Goal: Task Accomplishment & Management: Manage account settings

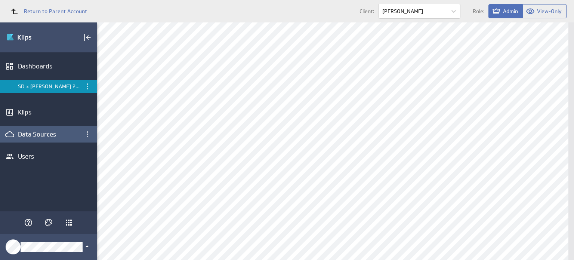
click at [43, 136] on div "Data Sources" at bounding box center [48, 134] width 61 height 8
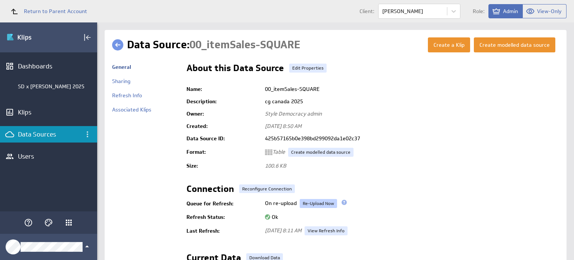
click at [320, 201] on link "Re-Upload Now" at bounding box center [318, 203] width 37 height 9
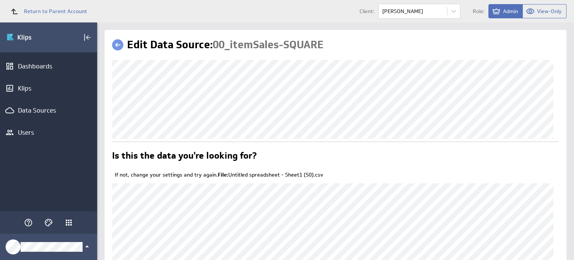
scroll to position [87, 0]
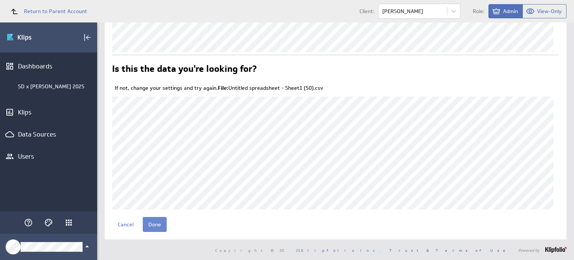
click at [148, 228] on input "Done" at bounding box center [155, 224] width 24 height 15
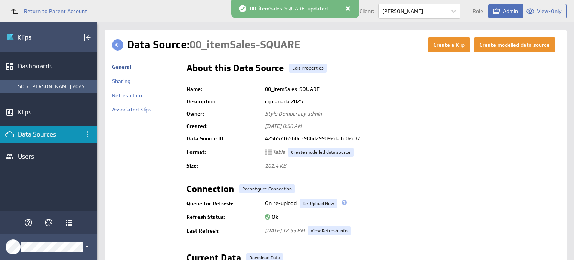
click at [65, 92] on div "SD x [PERSON_NAME] 2025" at bounding box center [48, 86] width 97 height 13
